Goal: Information Seeking & Learning: Understand process/instructions

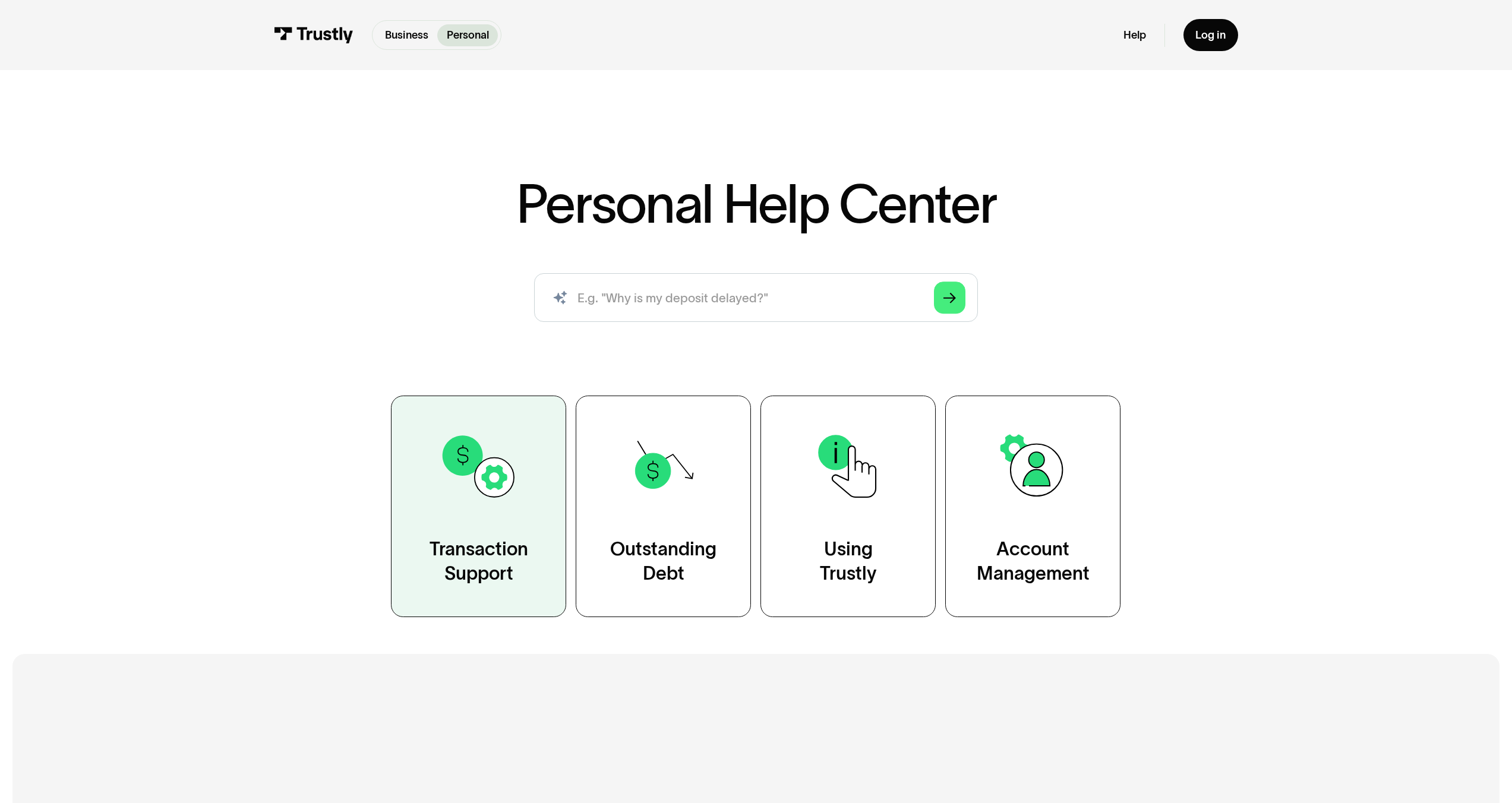
click at [485, 521] on link "Transaction Support" at bounding box center [479, 506] width 176 height 222
click at [495, 475] on img at bounding box center [479, 466] width 79 height 79
